Goal: Transaction & Acquisition: Purchase product/service

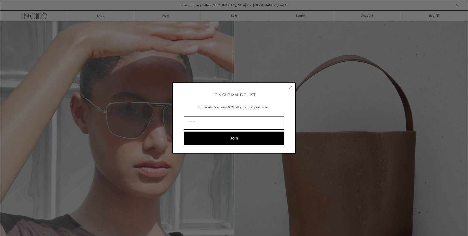
click at [288, 89] on form "JOIN OUR MAILING LIST Subscribe to receive 10% off your first purchase Join ***…" at bounding box center [233, 117] width 123 height 71
click at [289, 85] on circle "Close dialog" at bounding box center [290, 87] width 5 height 5
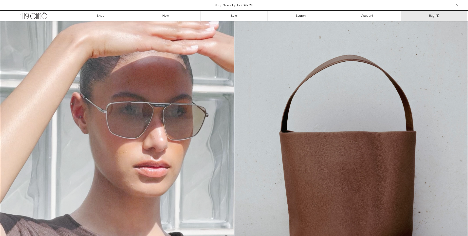
click at [435, 18] on link "Bag ( 1 )" at bounding box center [434, 16] width 67 height 10
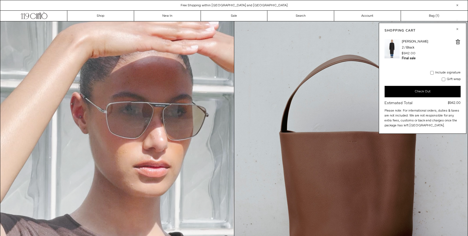
click at [413, 90] on button "Check Out" at bounding box center [422, 91] width 76 height 11
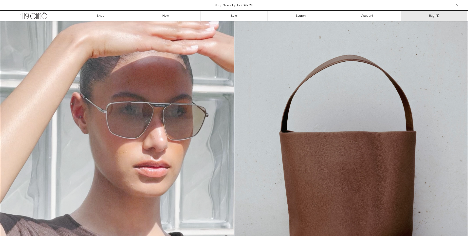
click at [431, 15] on link "Bag ( 1 )" at bounding box center [434, 16] width 67 height 10
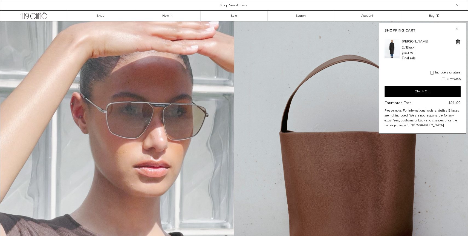
click at [387, 5] on div "Shop New Arrivals" at bounding box center [233, 5] width 467 height 5
click at [459, 30] on button "button" at bounding box center [457, 29] width 7 height 7
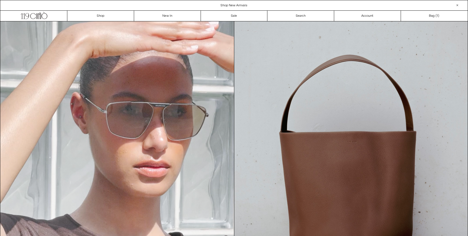
click at [457, 8] on div at bounding box center [457, 5] width 7 height 7
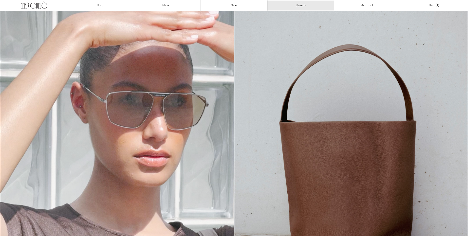
click at [307, 8] on link "Search" at bounding box center [300, 5] width 67 height 10
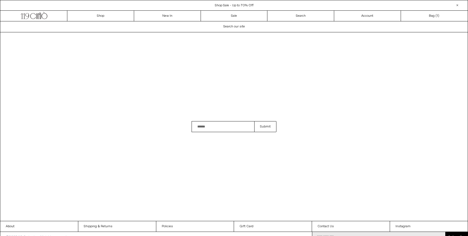
click at [225, 128] on input "Search" at bounding box center [223, 126] width 63 height 11
type input "*"
type input "*********"
click at [254, 121] on button "Submit" at bounding box center [265, 126] width 22 height 11
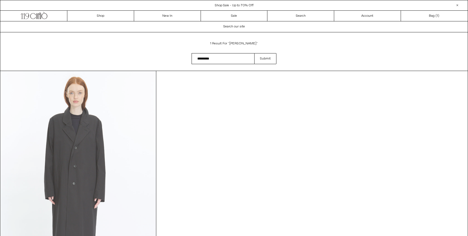
click at [87, 181] on at bounding box center [78, 187] width 155 height 233
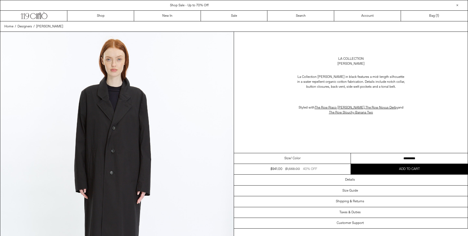
click at [89, 177] on img at bounding box center [116, 178] width 233 height 292
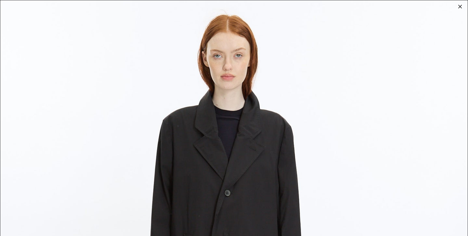
click at [460, 4] on div at bounding box center [460, 7] width 8 height 8
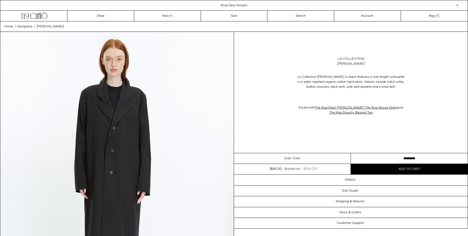
click at [272, 157] on div "Size / Color" at bounding box center [292, 158] width 117 height 11
click at [291, 159] on span "/ Color" at bounding box center [295, 158] width 10 height 5
click at [391, 160] on select "**********" at bounding box center [409, 158] width 117 height 11
